Goal: Contribute content: Contribute content

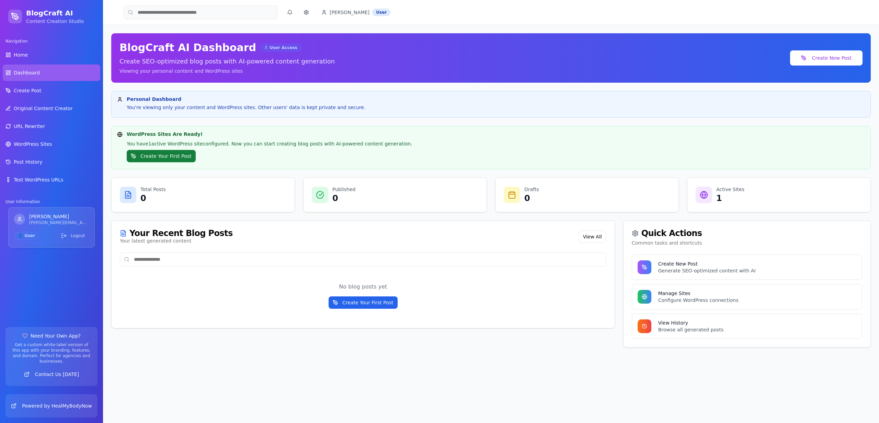
click at [171, 156] on button "Create Your First Post" at bounding box center [161, 156] width 69 height 12
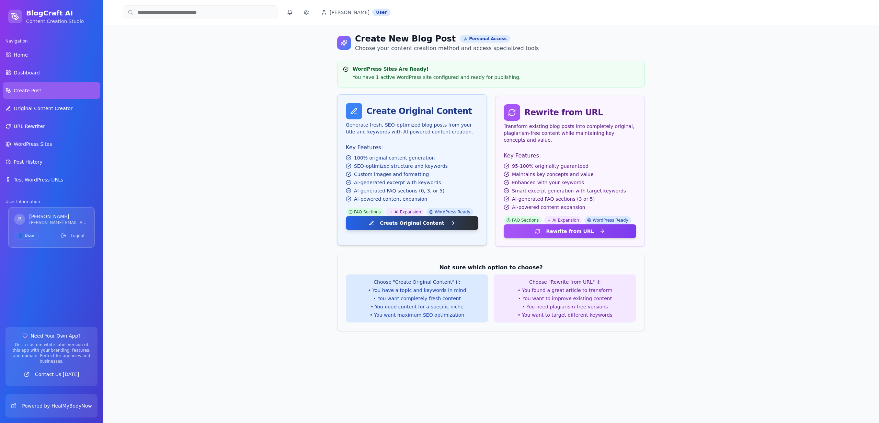
click at [425, 229] on button "Create Original Content" at bounding box center [412, 223] width 132 height 14
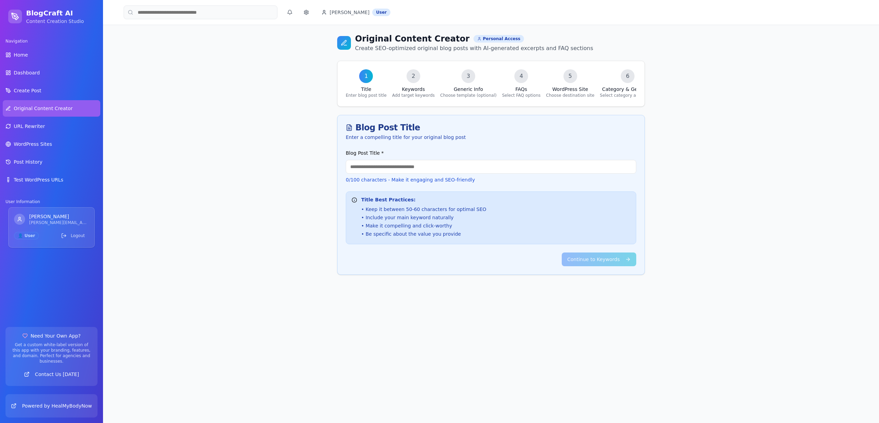
click at [390, 154] on div "Blog Post Title * 0 /100 characters - Make it engaging and SEO-friendly" at bounding box center [491, 166] width 290 height 34
click at [390, 163] on input "Blog Post Title *" at bounding box center [491, 167] width 290 height 14
type input "******"
click at [599, 262] on button "Continue to Keywords" at bounding box center [598, 260] width 74 height 14
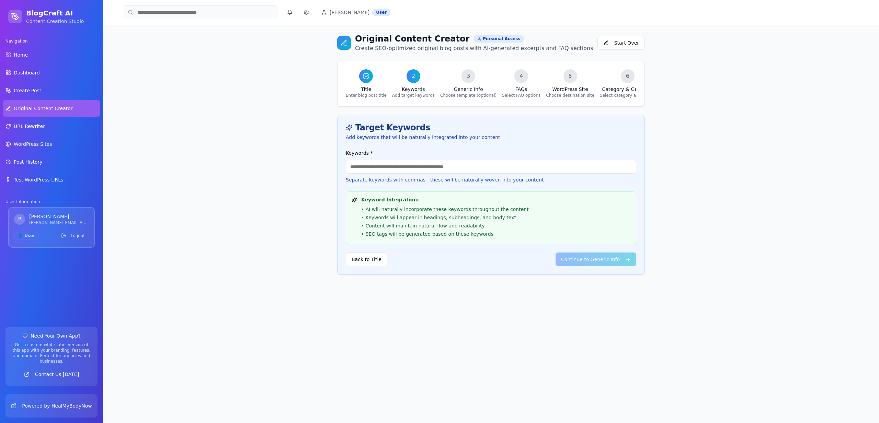
click at [413, 178] on p "Separate keywords with commas - these will be naturally woven into your content" at bounding box center [491, 179] width 290 height 7
click at [405, 170] on input "Keywords *" at bounding box center [491, 167] width 290 height 14
type input "**"
click at [610, 258] on button "Continue to Generic Info" at bounding box center [595, 260] width 81 height 14
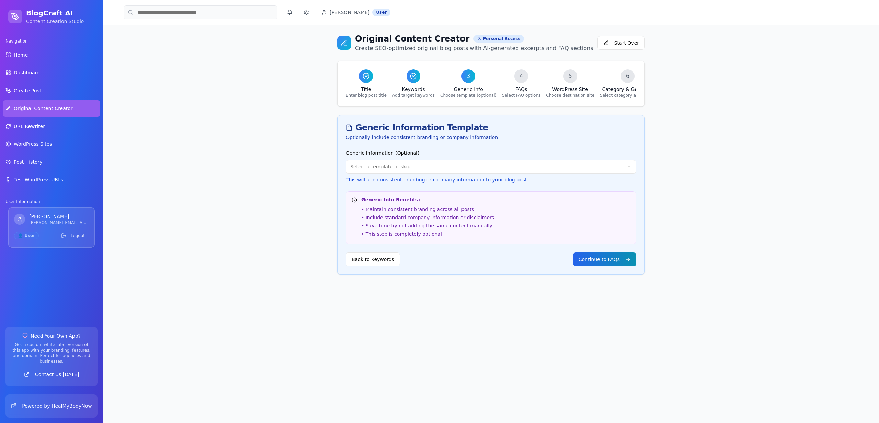
click at [610, 259] on button "Continue to FAQs" at bounding box center [604, 260] width 63 height 14
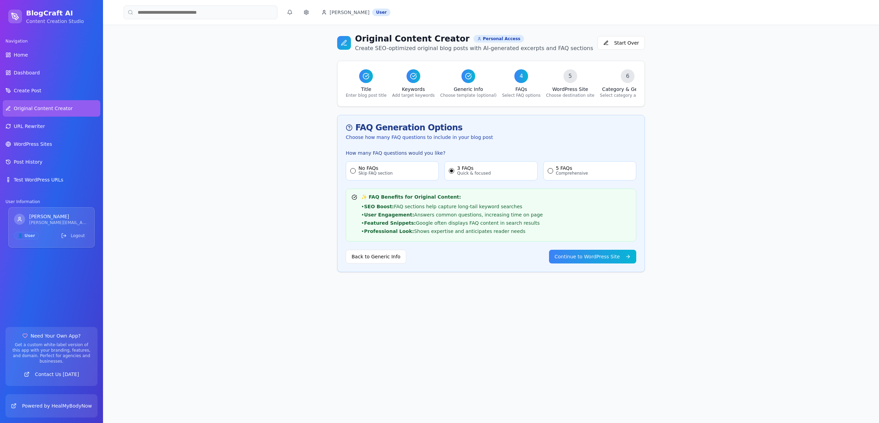
click at [610, 259] on button "Continue to WordPress Site" at bounding box center [592, 257] width 87 height 14
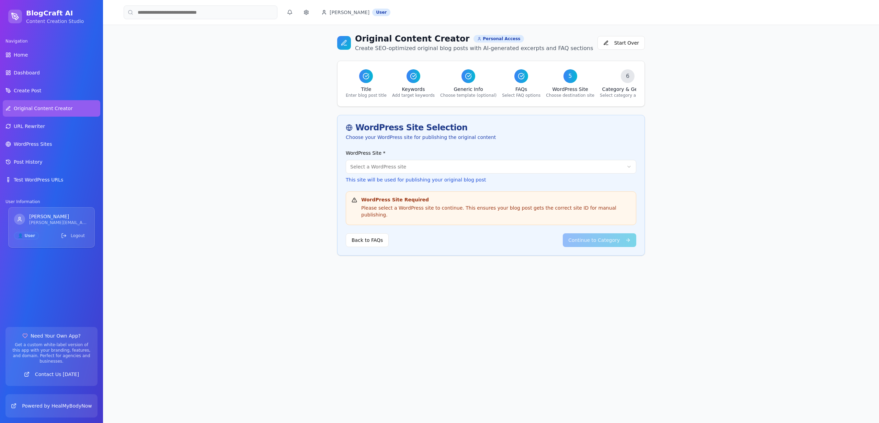
click at [610, 259] on main "Toggle Sidebar [PERSON_NAME] User Original Content Creator Personal Access Crea…" at bounding box center [491, 211] width 776 height 423
click at [405, 180] on p "This site will be used for publishing your original blog post" at bounding box center [491, 179] width 290 height 7
click at [403, 170] on html "BlogCraft AI Content Creation Studio Navigation Home Dashboard Create Post Orig…" at bounding box center [439, 211] width 879 height 423
click at [403, 188] on div "test ( [DOMAIN_NAME] )" at bounding box center [491, 182] width 290 height 14
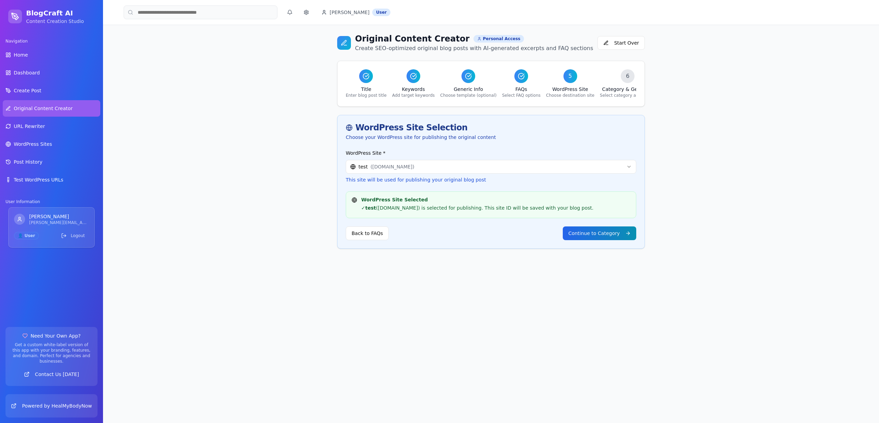
click at [612, 239] on button "Continue to Category" at bounding box center [599, 234] width 73 height 14
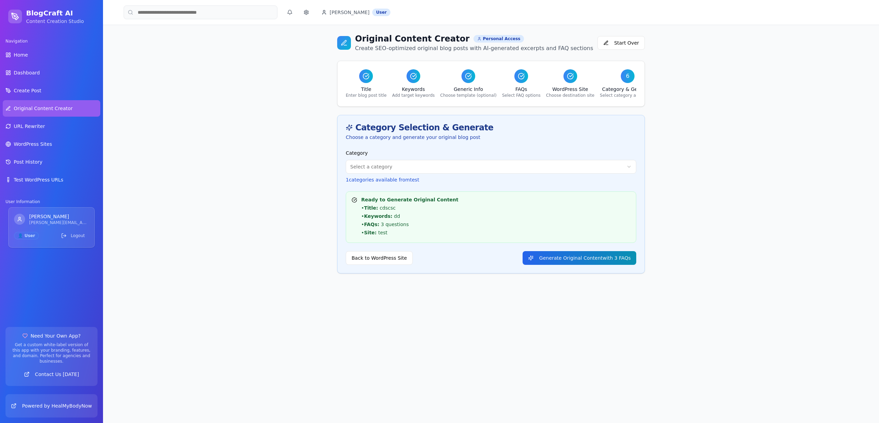
click at [609, 254] on button "Generate Original Content with 3 FAQs" at bounding box center [579, 258] width 114 height 14
